Goal: Contribute content: Contribute content

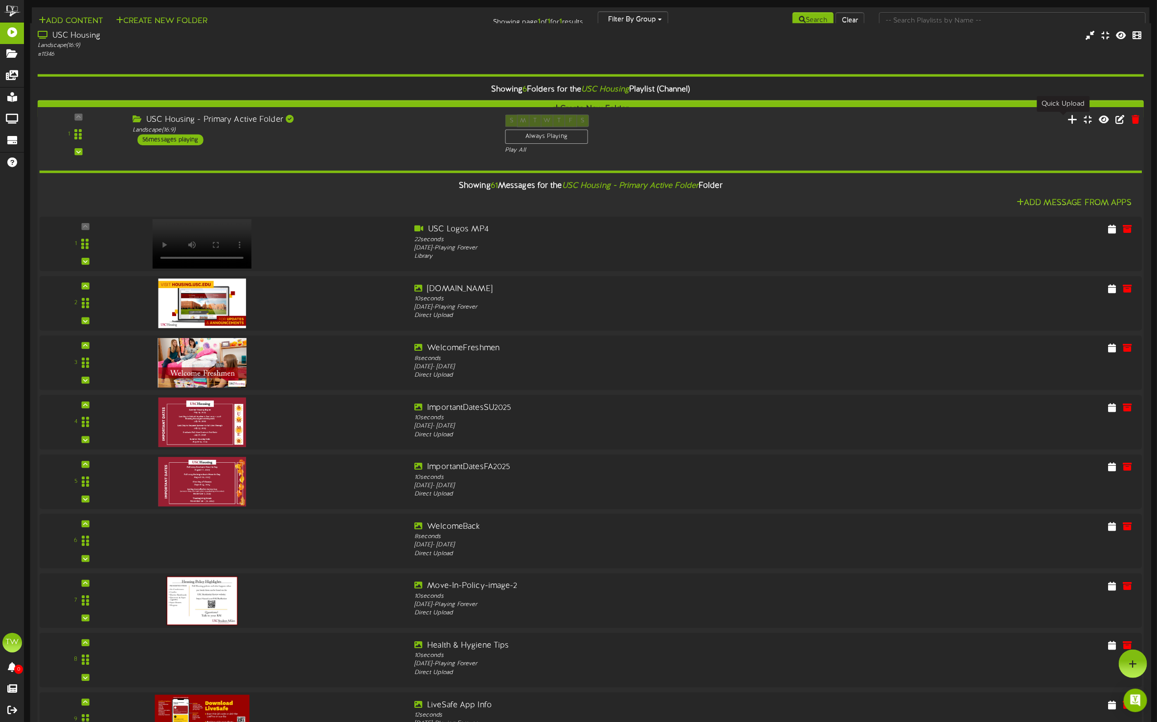
click at [1068, 122] on icon at bounding box center [1073, 119] width 10 height 11
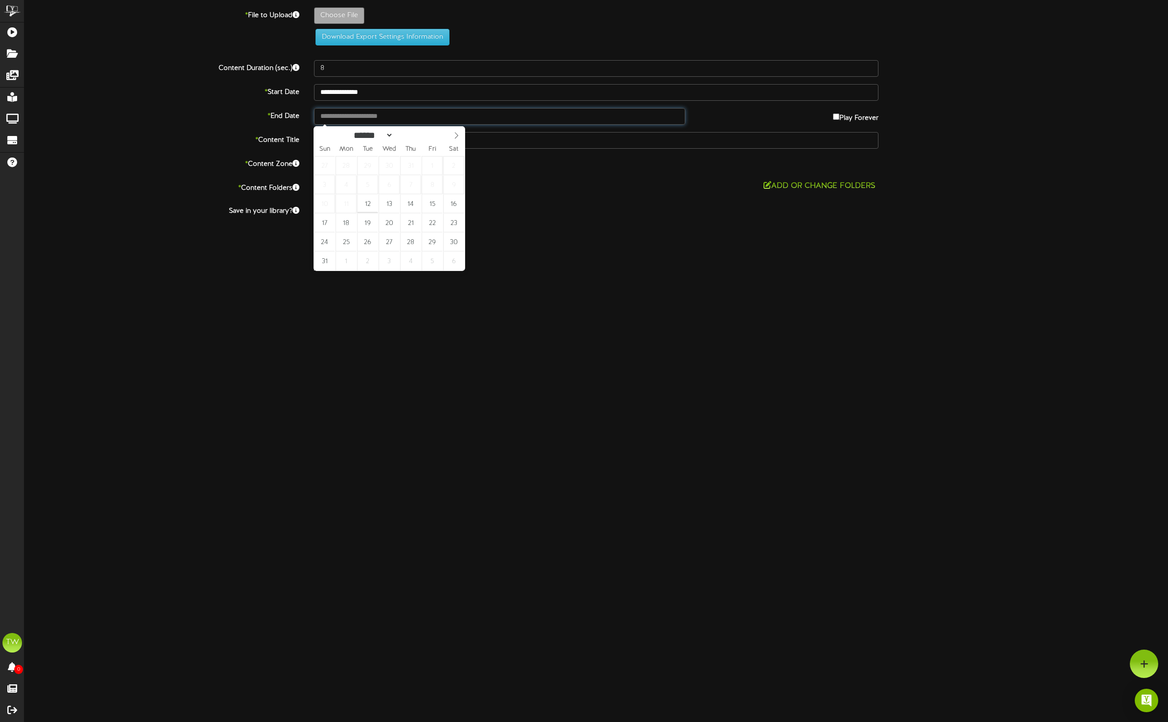
click at [529, 116] on input "text" at bounding box center [499, 116] width 371 height 17
type input "**********"
select select "*"
click at [457, 137] on icon at bounding box center [456, 135] width 3 height 6
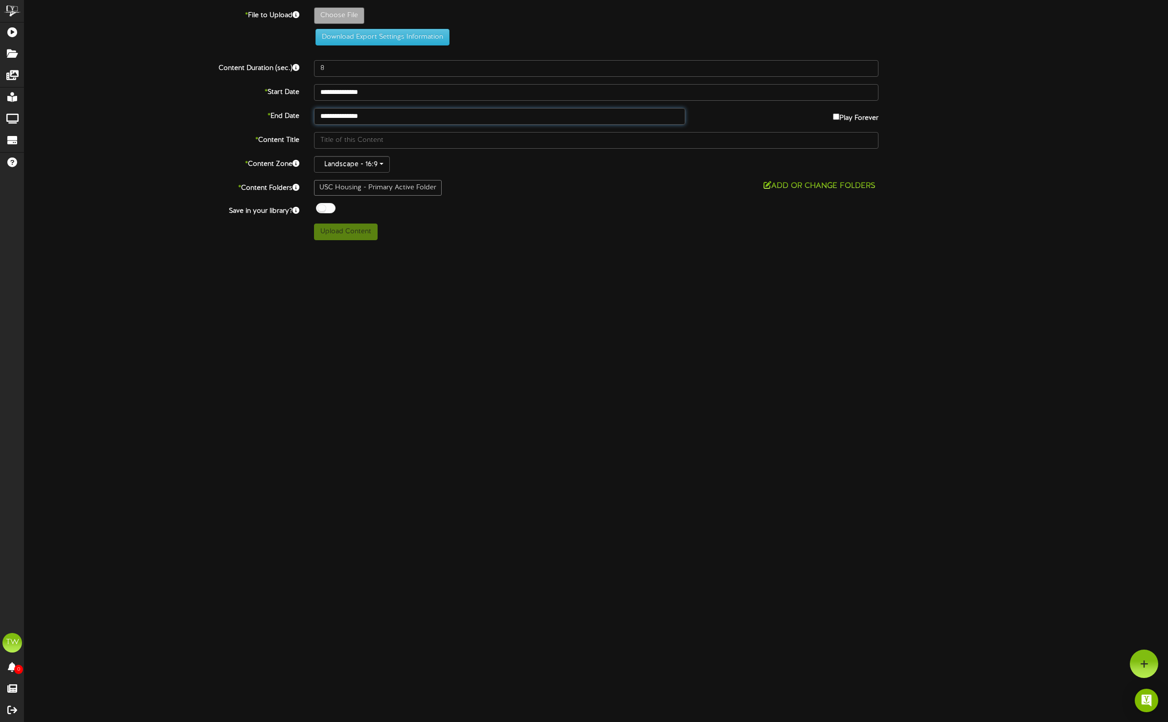
type input "**********"
click at [370, 141] on input "text" at bounding box center [596, 140] width 565 height 17
type input "Helpful Links - Move-In"
click at [866, 71] on input "7" at bounding box center [596, 68] width 565 height 17
click at [866, 65] on input "8" at bounding box center [596, 68] width 565 height 17
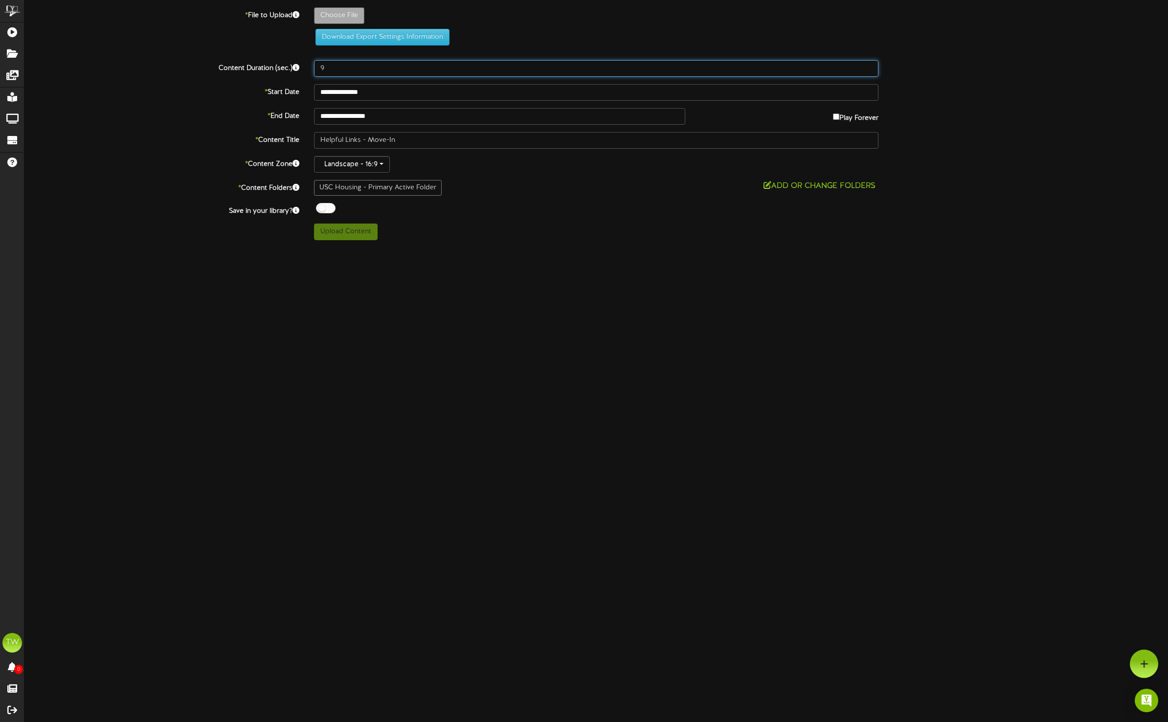
click at [866, 65] on input "9" at bounding box center [596, 68] width 565 height 17
click at [866, 65] on input "10" at bounding box center [596, 68] width 565 height 17
click at [866, 65] on input "11" at bounding box center [596, 68] width 565 height 17
type input "12"
click at [866, 65] on input "12" at bounding box center [596, 68] width 565 height 17
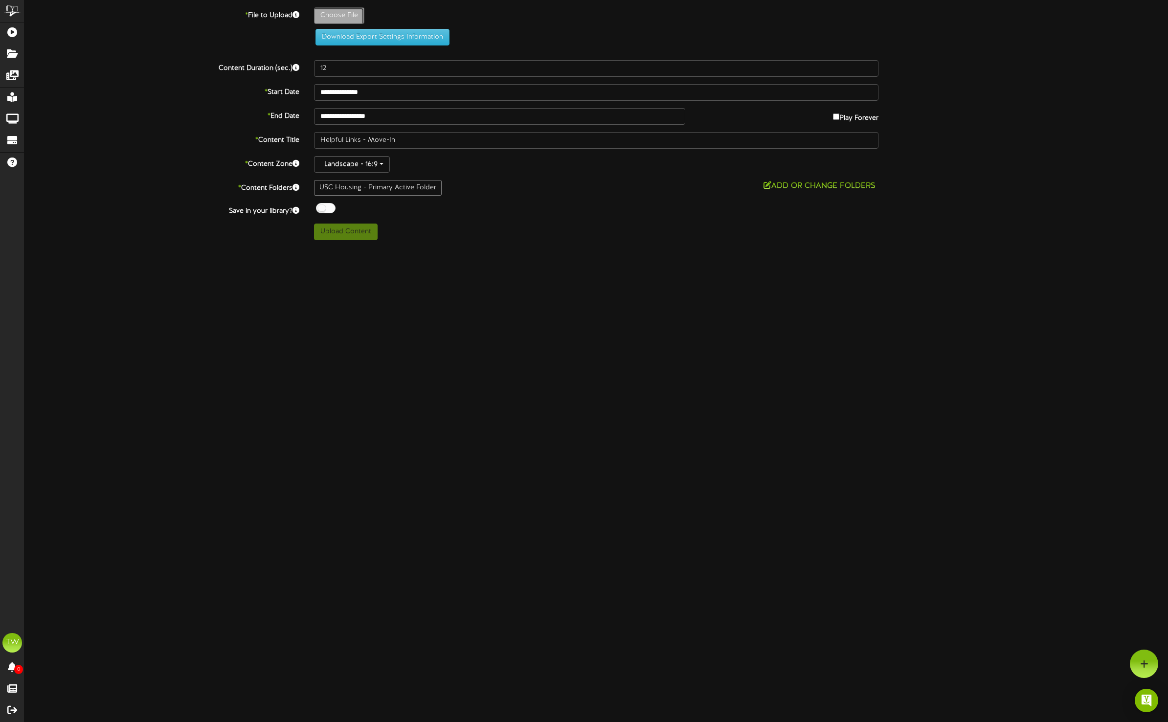
type input "**********"
type input "HelpfulLinks-Move-In"
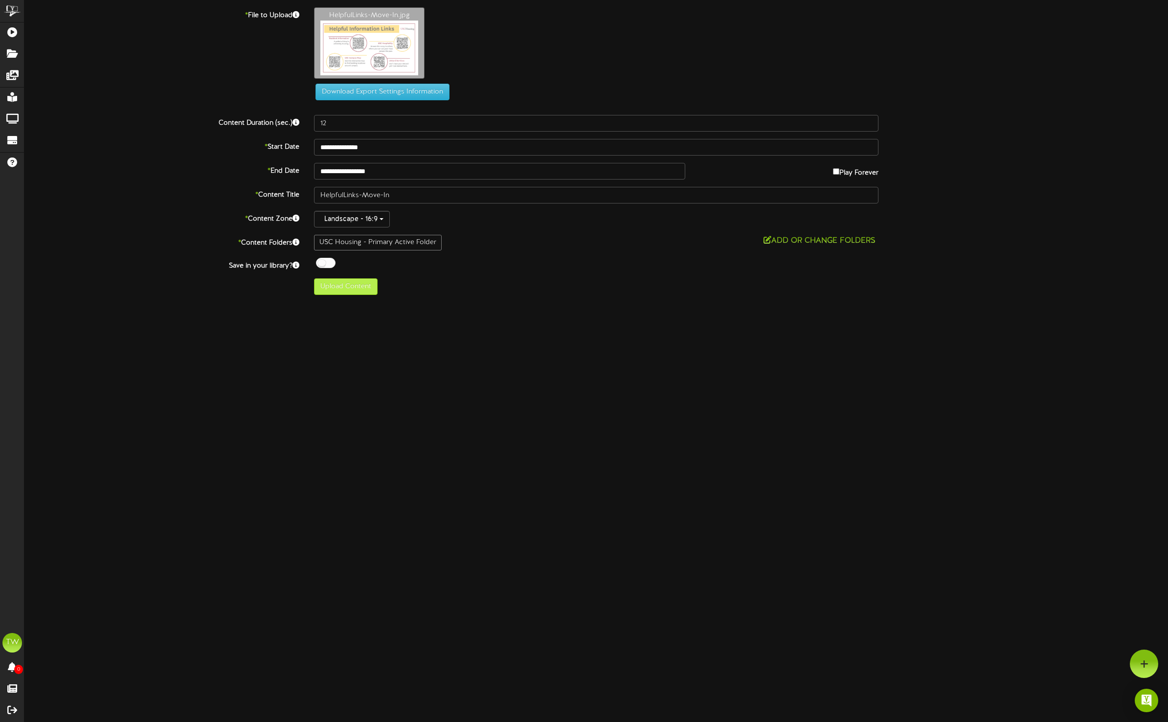
click at [360, 243] on div "USC Housing - Primary Active Folder" at bounding box center [378, 243] width 128 height 16
click at [336, 287] on button "Upload Content" at bounding box center [346, 286] width 64 height 17
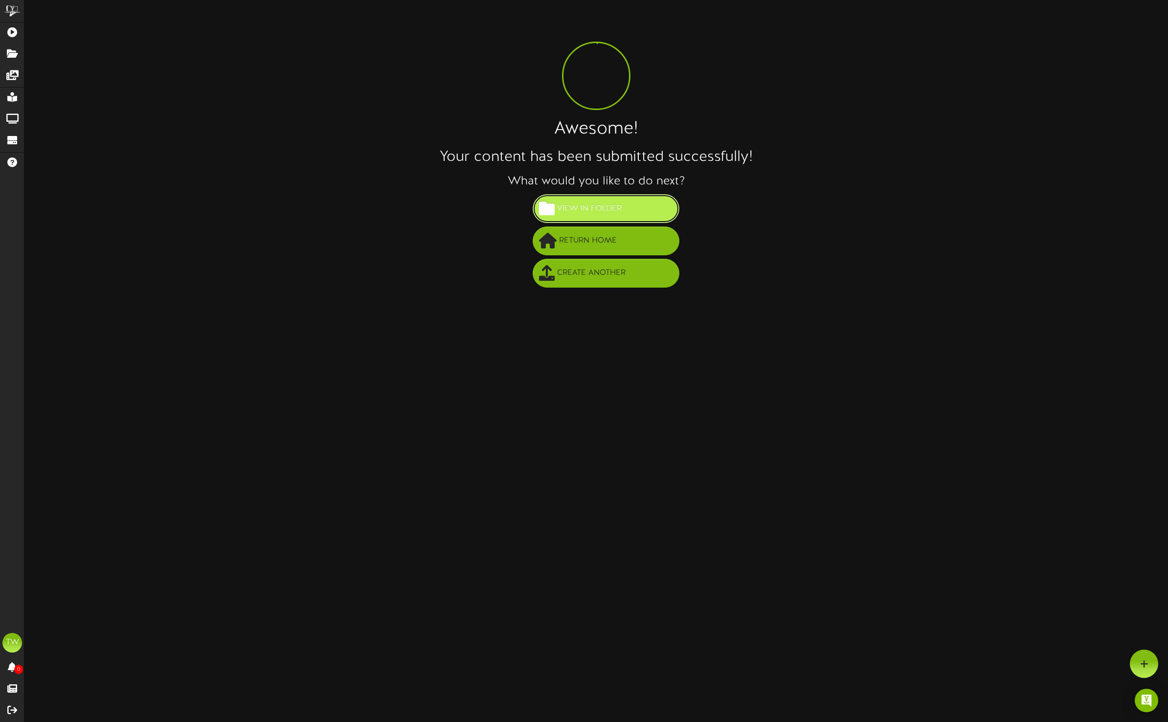
click at [594, 207] on span "View in Folder" at bounding box center [589, 209] width 69 height 16
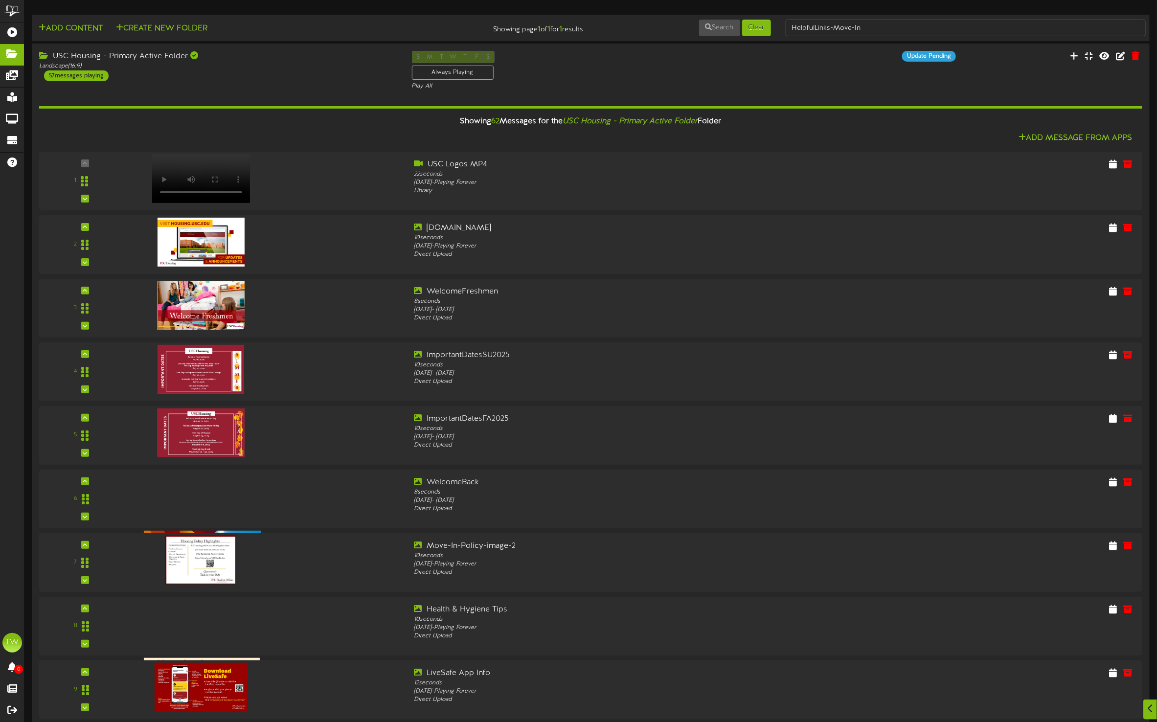
scroll to position [3381, 0]
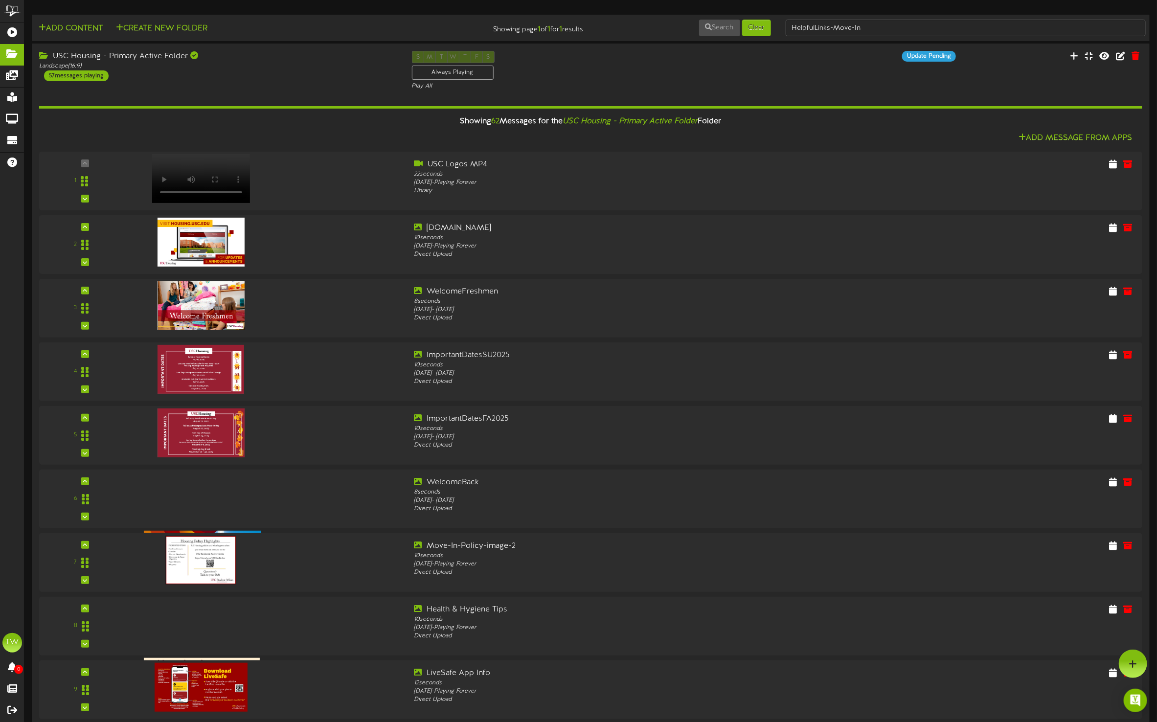
scroll to position [0, 0]
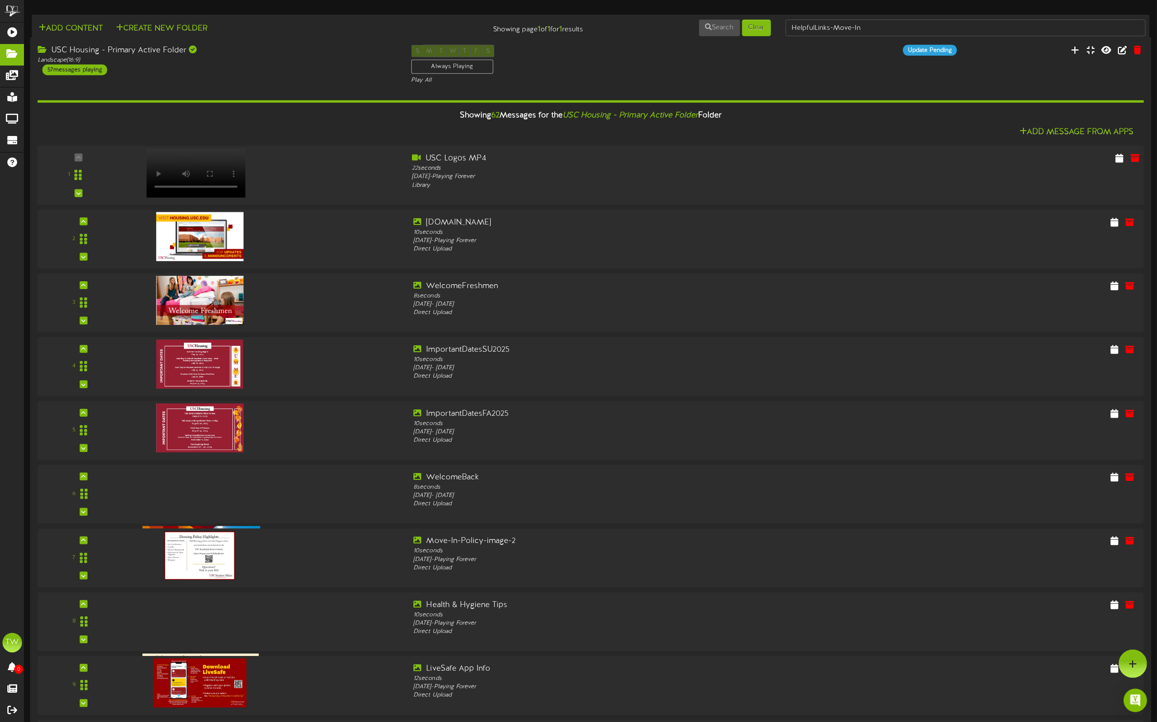
click at [881, 147] on div "1" at bounding box center [591, 176] width 1118 height 60
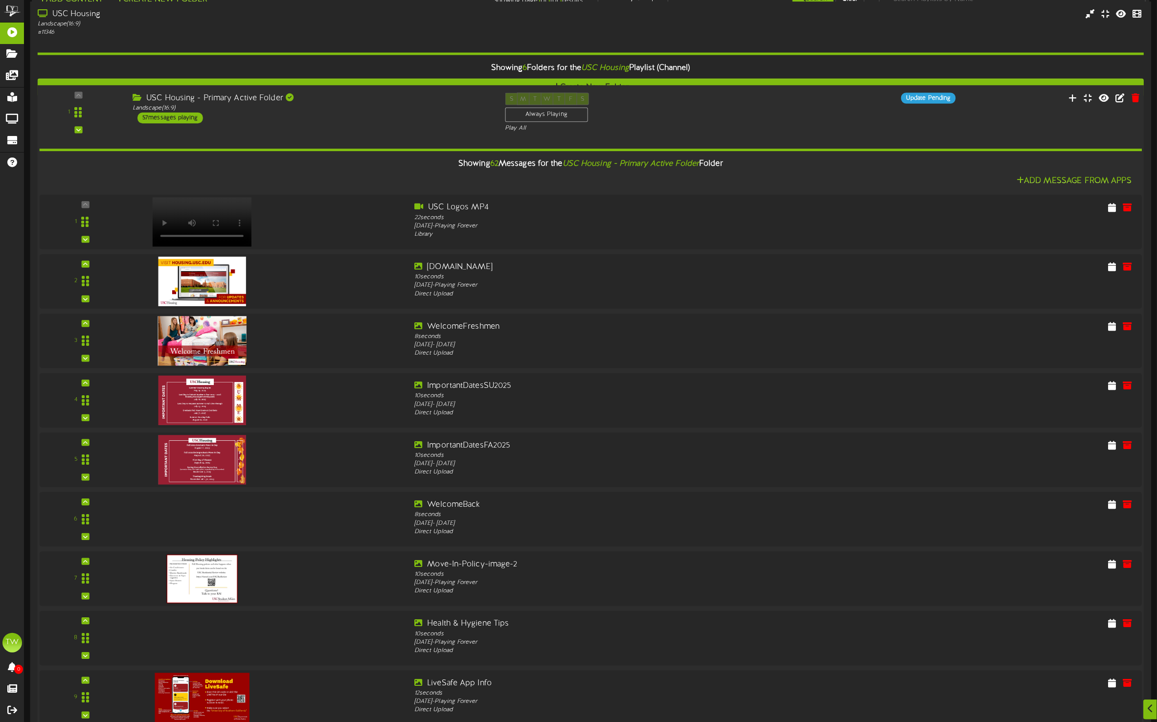
scroll to position [1615, 0]
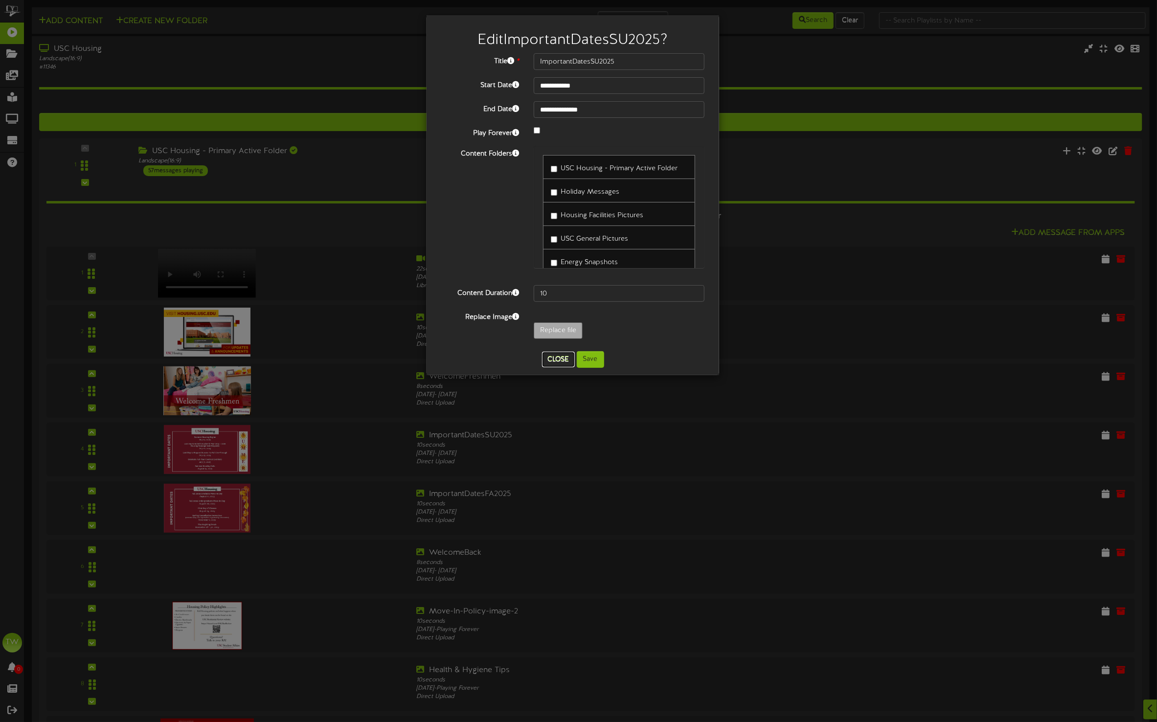
click at [552, 359] on button "Close" at bounding box center [558, 360] width 33 height 16
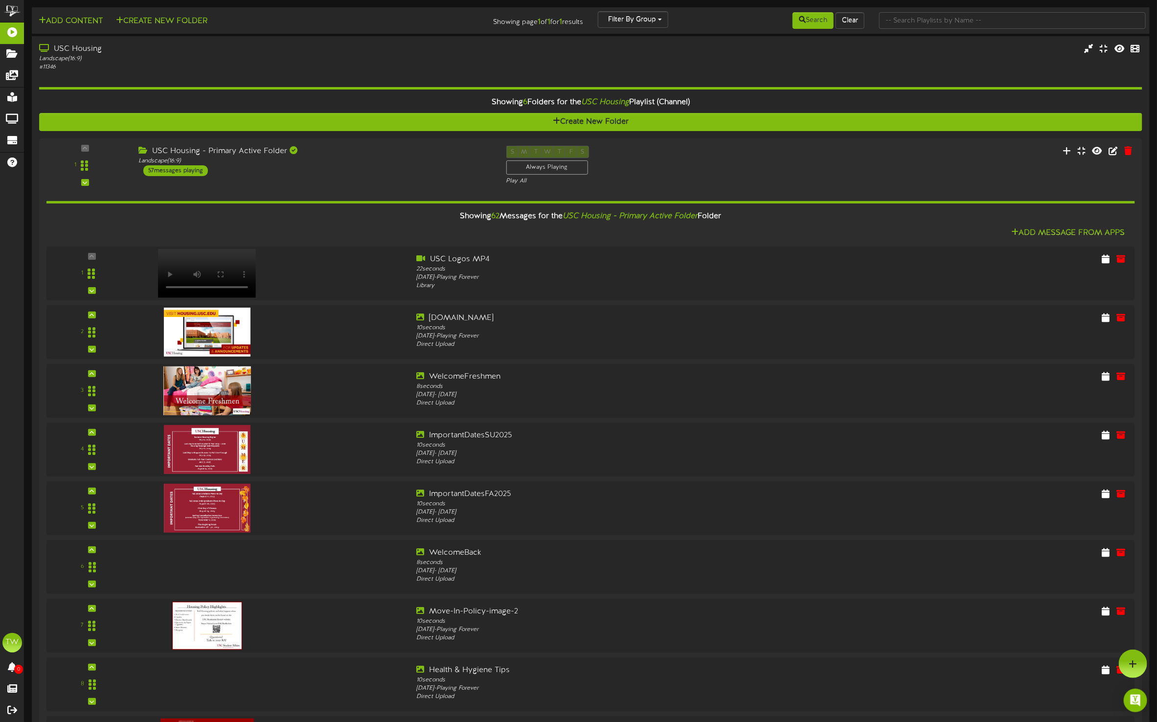
scroll to position [3009, 0]
